Goal: Navigation & Orientation: Find specific page/section

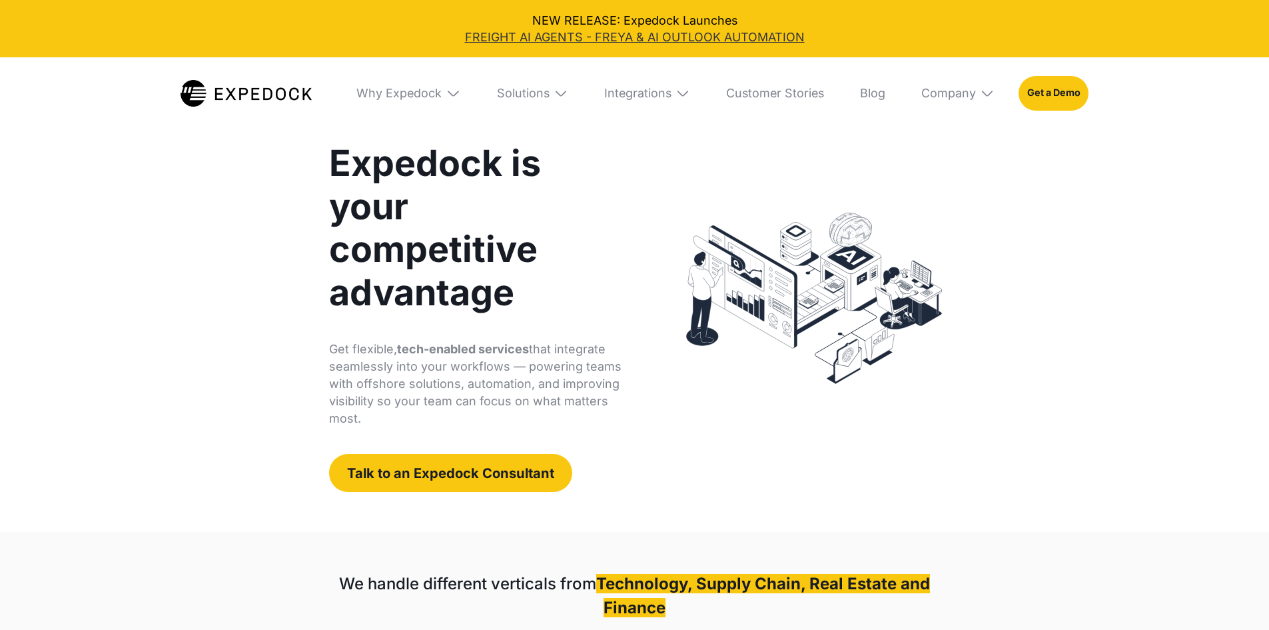
scroll to position [111, 0]
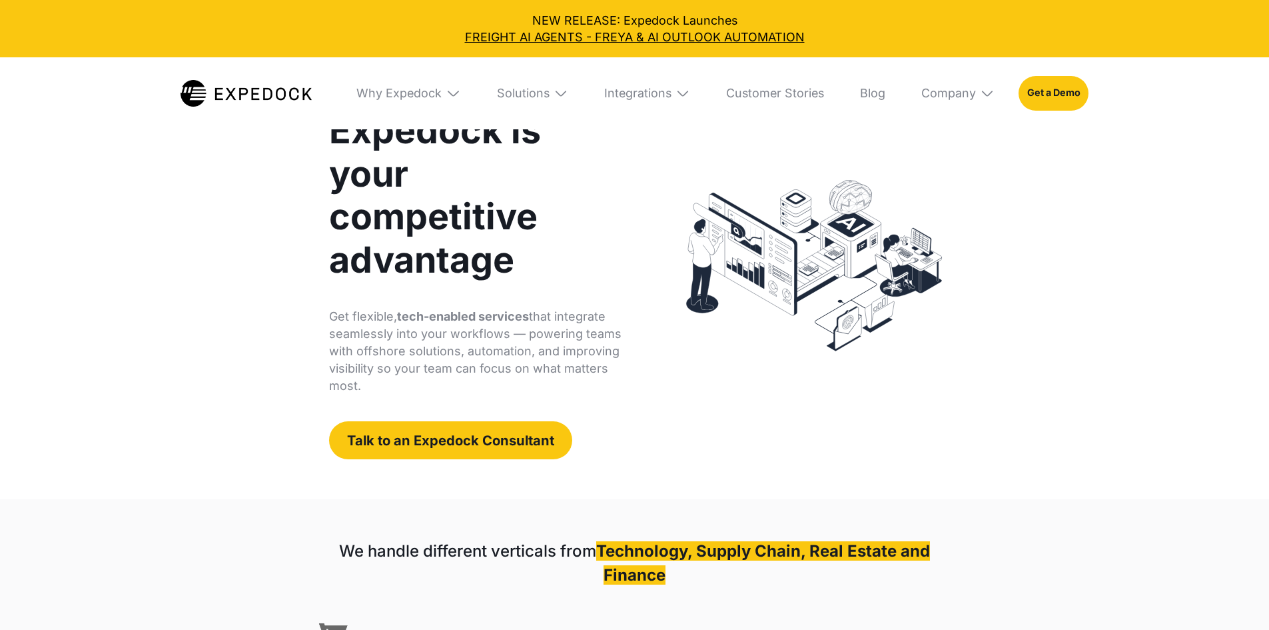
select select
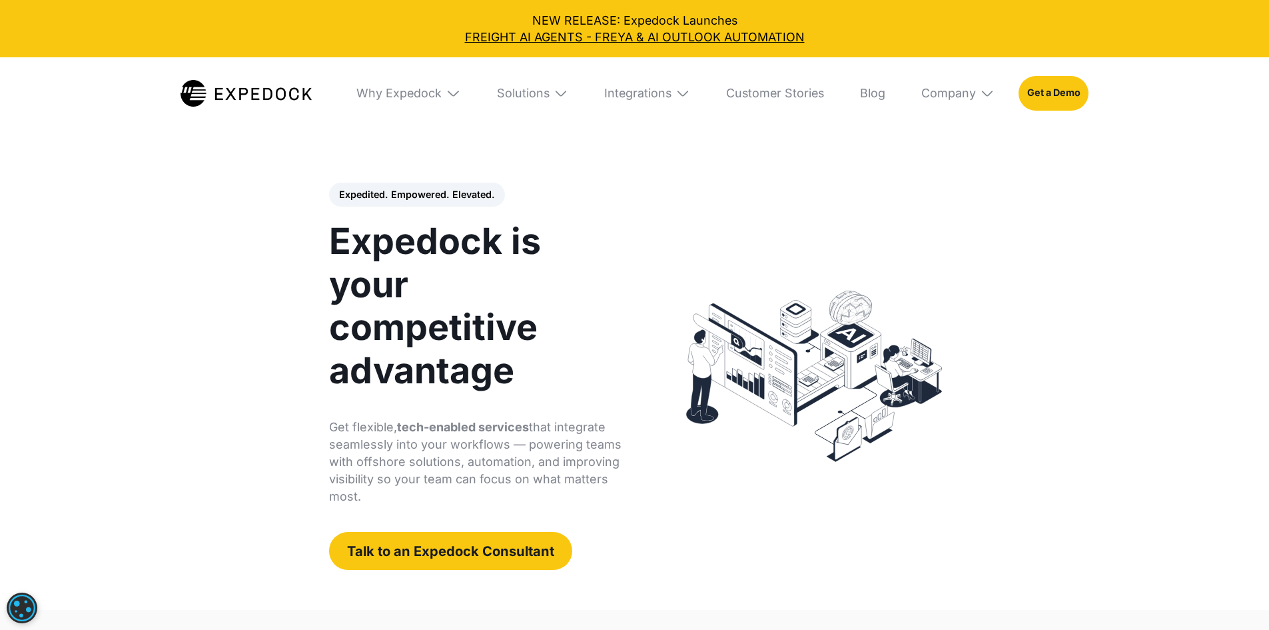
scroll to position [0, 0]
click at [550, 91] on div "Solutions" at bounding box center [523, 93] width 53 height 15
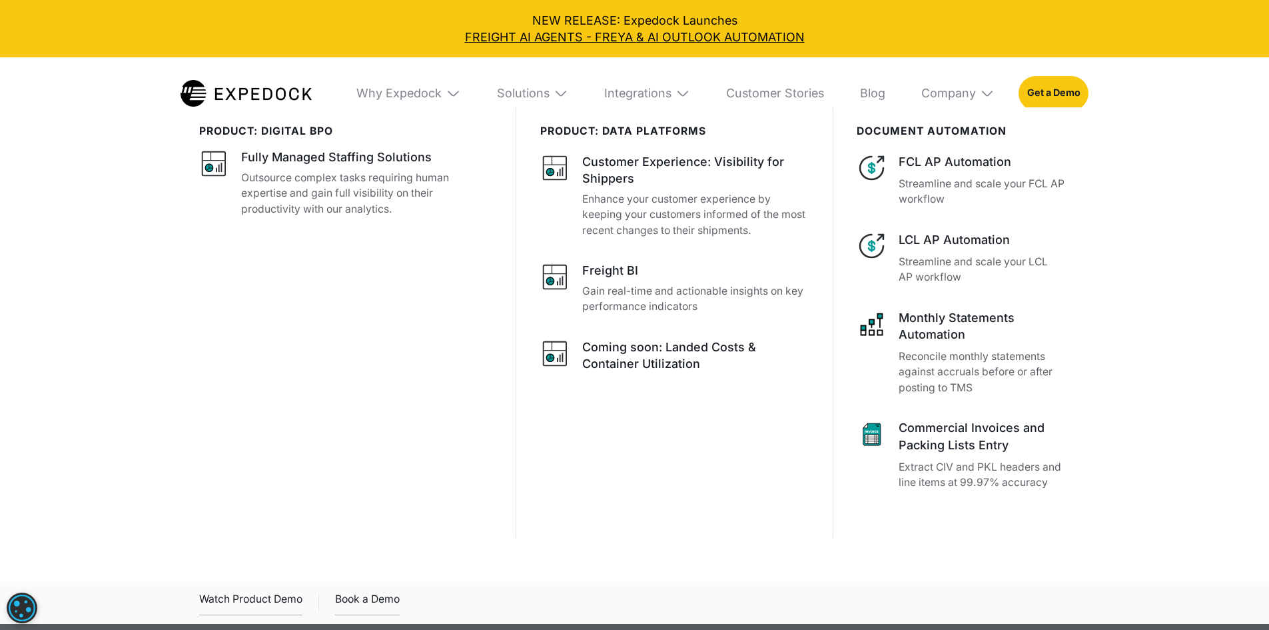
click at [238, 445] on div "product: digital bpo Fully Managed Staffing Solutions Outsource complex tasks r…" at bounding box center [357, 322] width 316 height 430
click at [245, 85] on img at bounding box center [246, 93] width 131 height 26
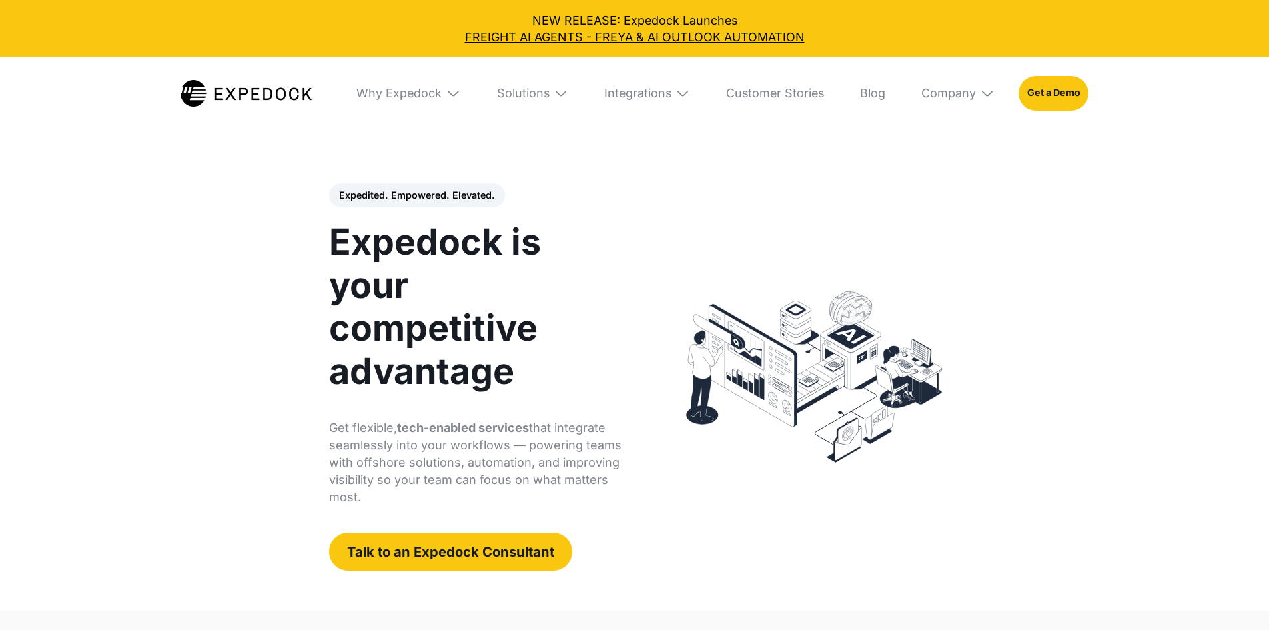
select select
